Goal: Find contact information: Find contact information

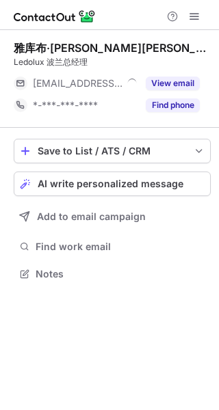
scroll to position [6, 7]
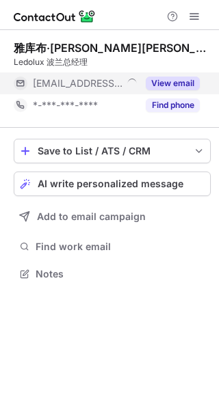
click at [185, 84] on button "View email" at bounding box center [173, 84] width 54 height 14
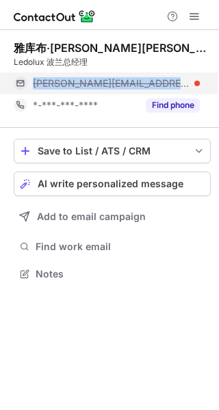
drag, startPoint x: 131, startPoint y: 78, endPoint x: 22, endPoint y: 81, distance: 109.5
click at [22, 81] on div "jakub@ledolux.pl" at bounding box center [107, 84] width 186 height 22
copy div "jakub@ledolux.pl"
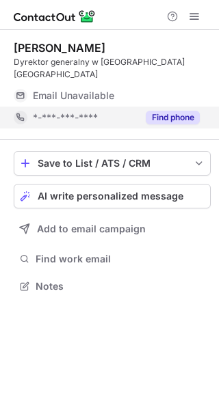
scroll to position [264, 219]
click at [181, 111] on button "Find phone" at bounding box center [173, 118] width 54 height 14
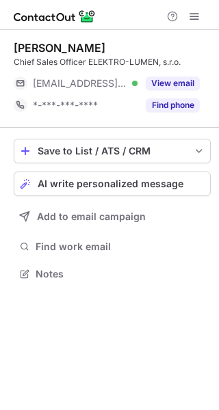
scroll to position [6, 7]
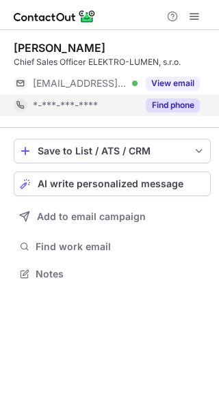
click at [172, 110] on button "Find phone" at bounding box center [173, 106] width 54 height 14
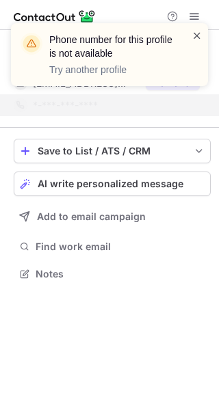
click at [198, 33] on span at bounding box center [197, 36] width 11 height 14
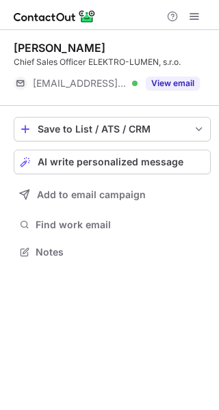
scroll to position [242, 219]
